Goal: Download file/media

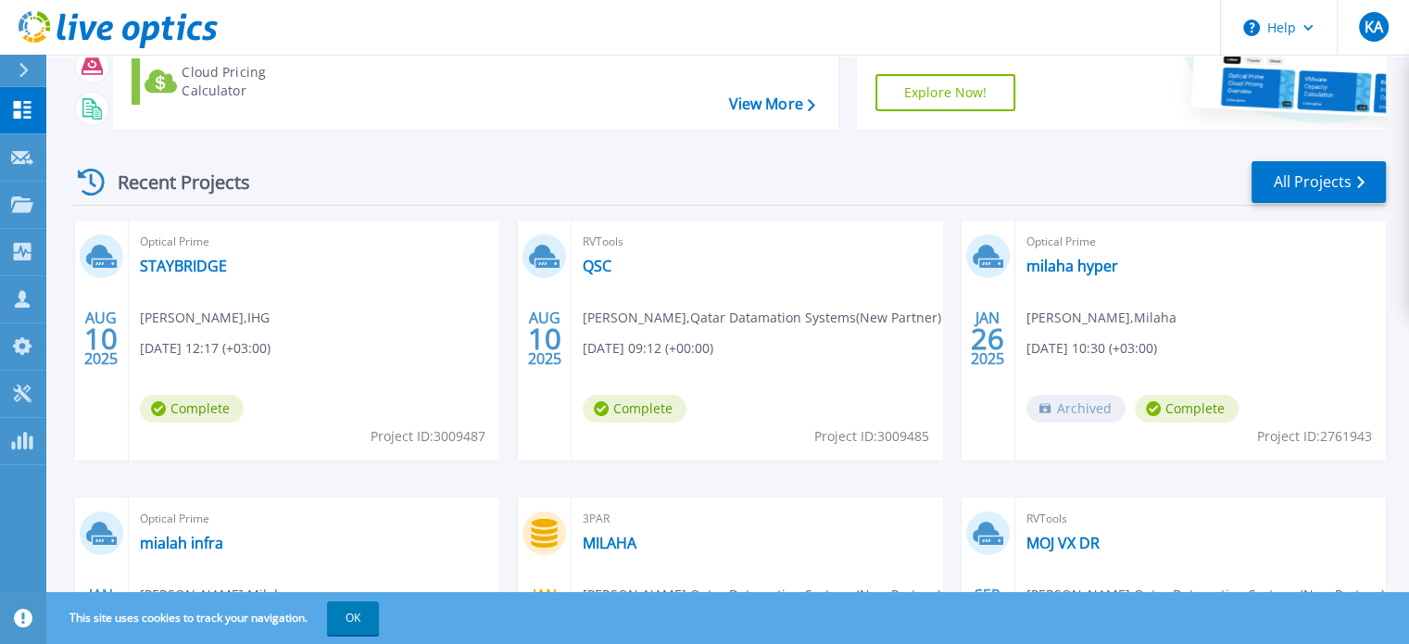
scroll to position [185, 0]
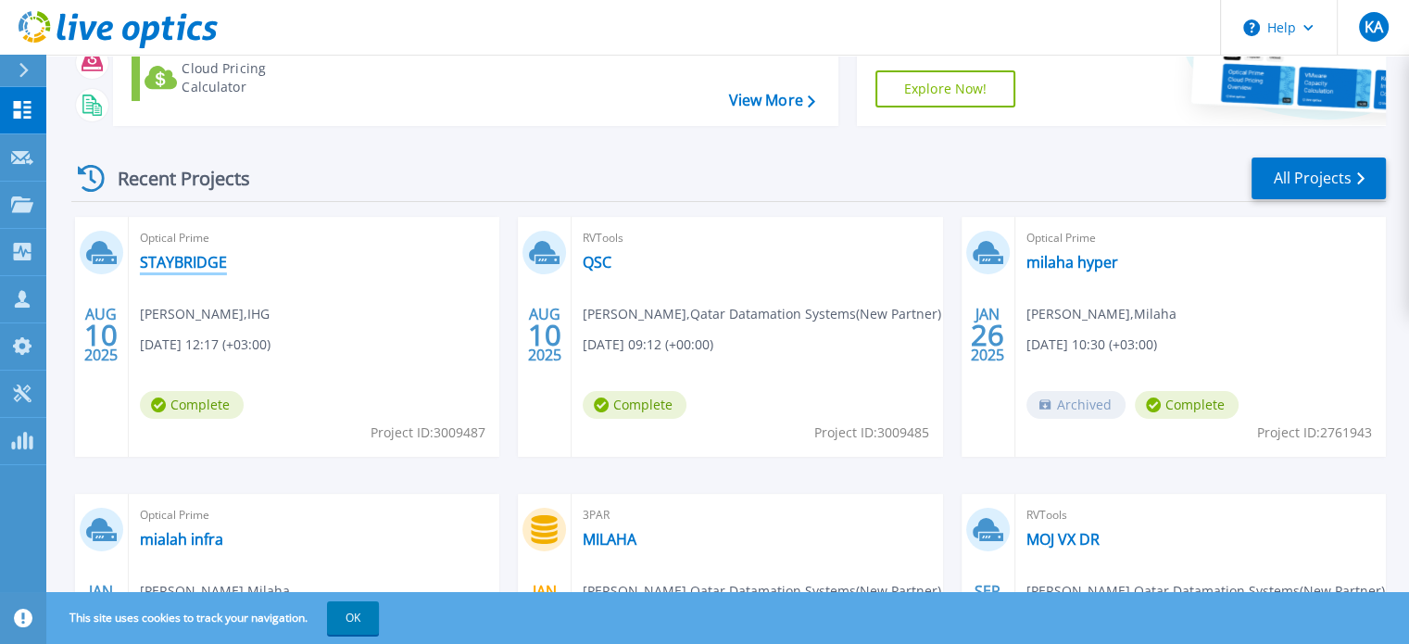
click at [210, 263] on link "STAYBRIDGE" at bounding box center [183, 262] width 87 height 19
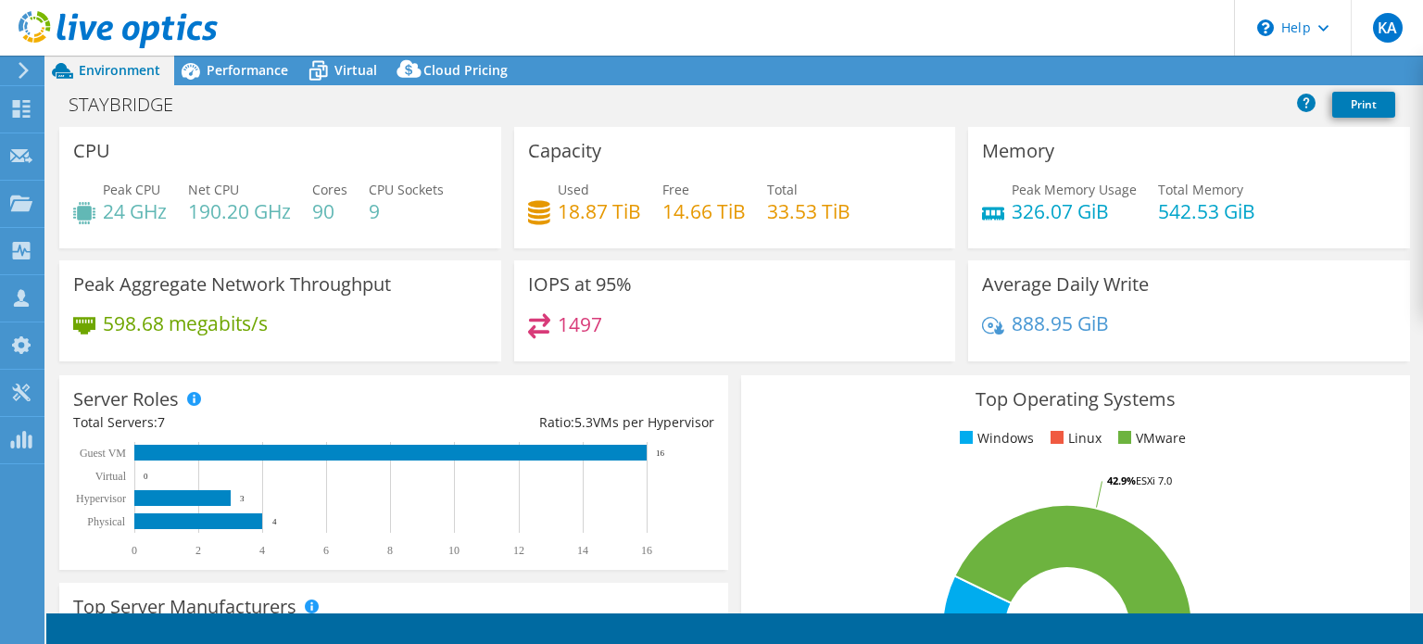
select select "USD"
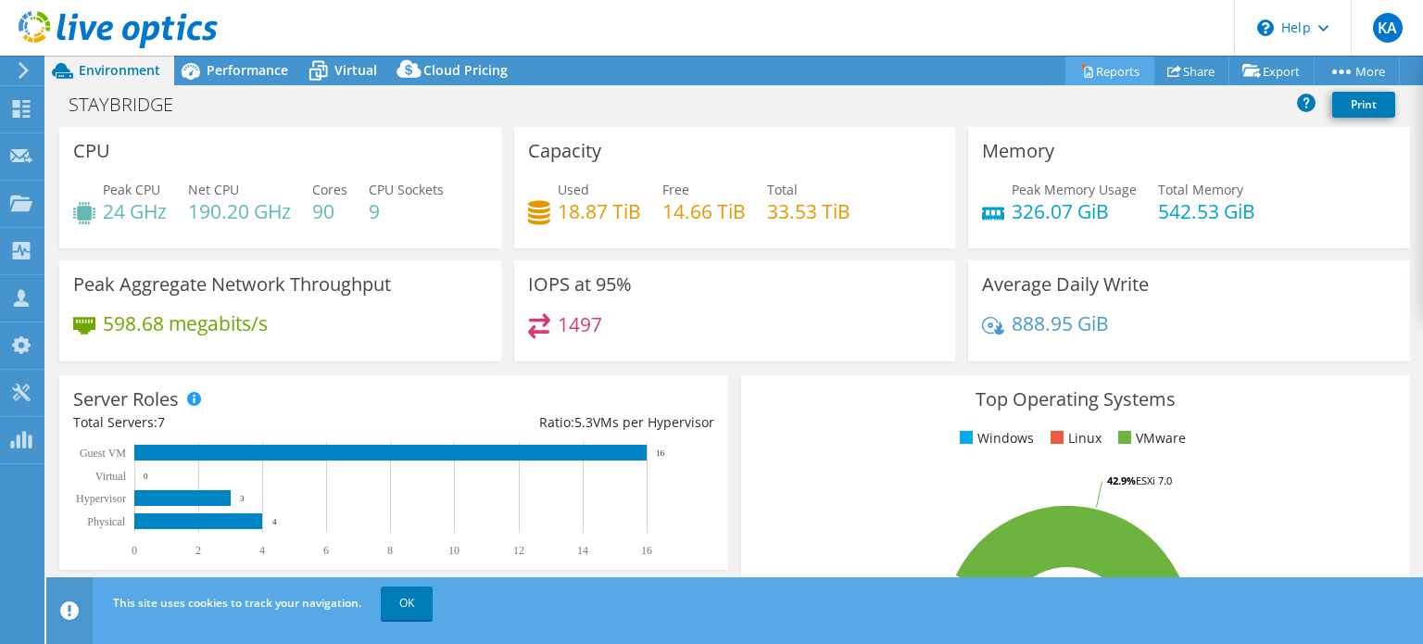
click at [1112, 74] on link "Reports" at bounding box center [1109, 71] width 89 height 29
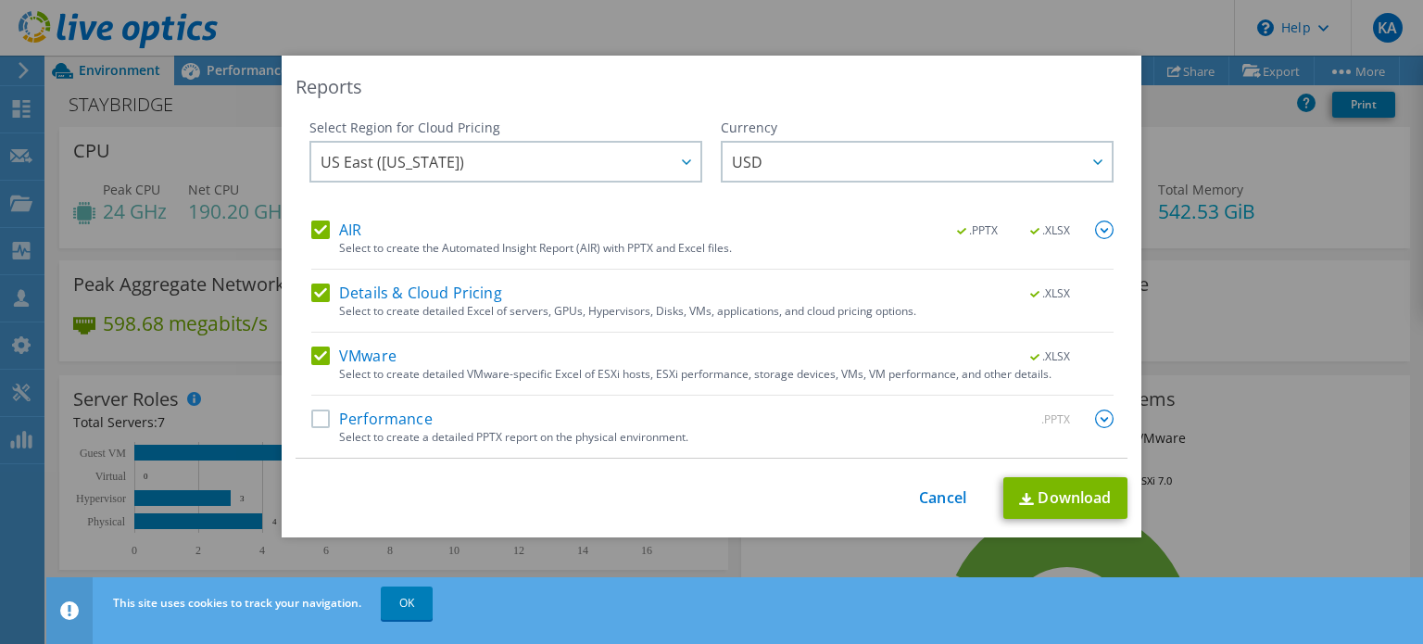
click at [400, 421] on label "Performance" at bounding box center [371, 418] width 121 height 19
click at [0, 0] on input "Performance" at bounding box center [0, 0] width 0 height 0
click at [1040, 492] on link "Download" at bounding box center [1065, 498] width 124 height 42
click at [931, 490] on link "Cancel" at bounding box center [942, 498] width 47 height 18
